Goal: Task Accomplishment & Management: Use online tool/utility

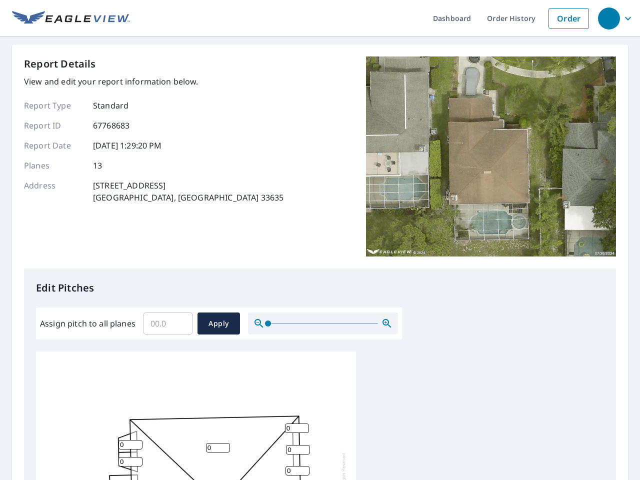
click at [320, 240] on div "Report Details View and edit your report information below. Report Type Standar…" at bounding box center [320, 163] width 592 height 212
click at [609, 18] on div "button" at bounding box center [609, 19] width 22 height 22
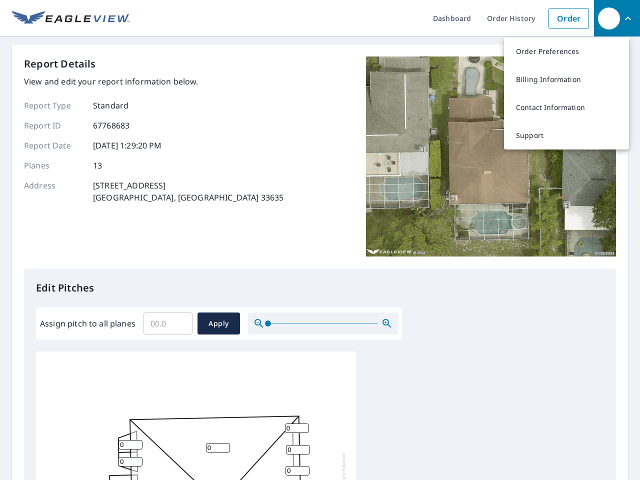
click at [168, 324] on input "Assign pitch to all planes" at bounding box center [168, 324] width 49 height 28
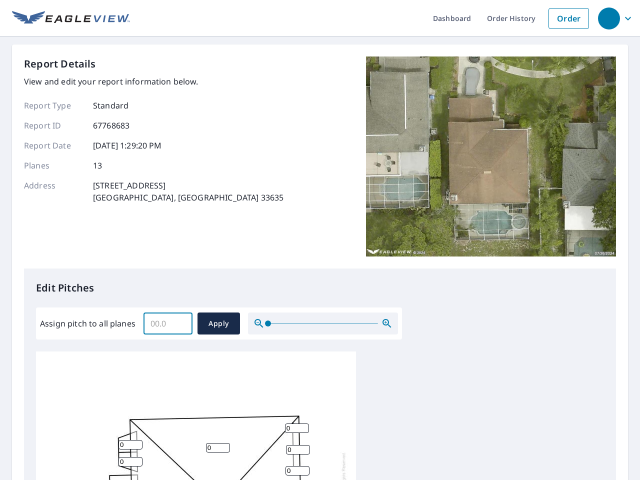
click at [219, 324] on span "Apply" at bounding box center [219, 324] width 27 height 13
click at [387, 324] on icon "button" at bounding box center [387, 324] width 12 height 12
